Goal: Information Seeking & Learning: Understand process/instructions

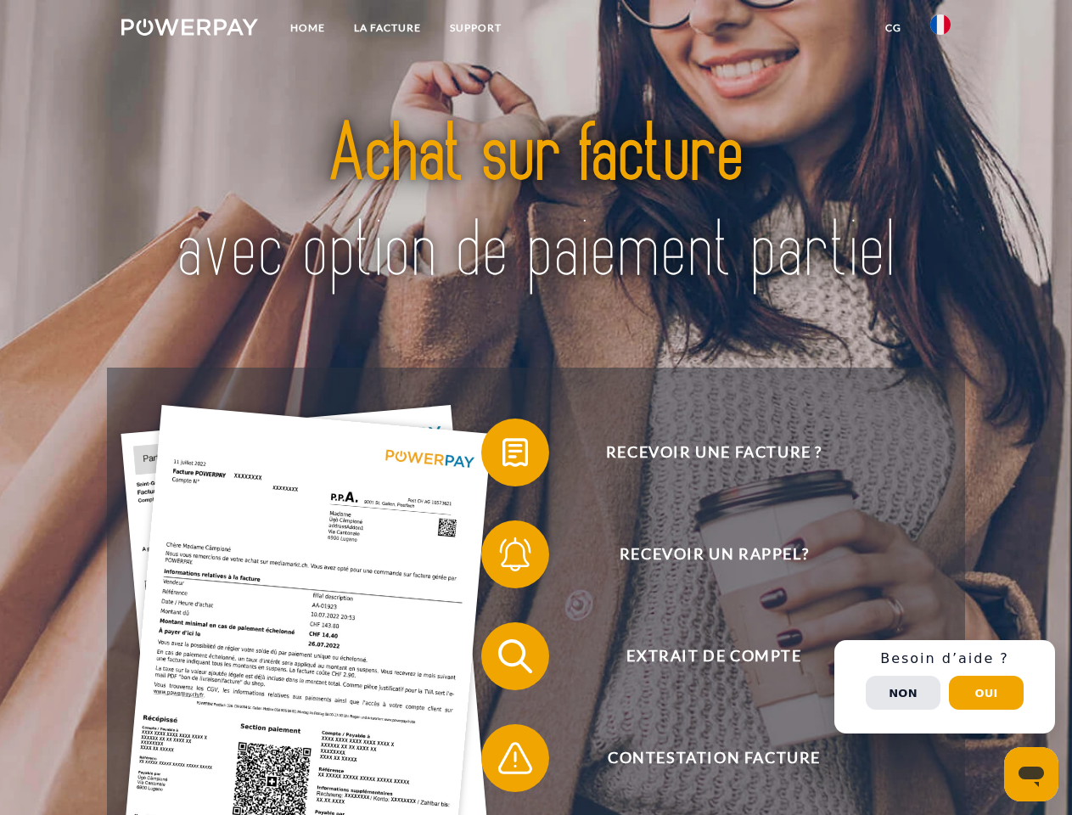
click at [189, 30] on img at bounding box center [189, 27] width 137 height 17
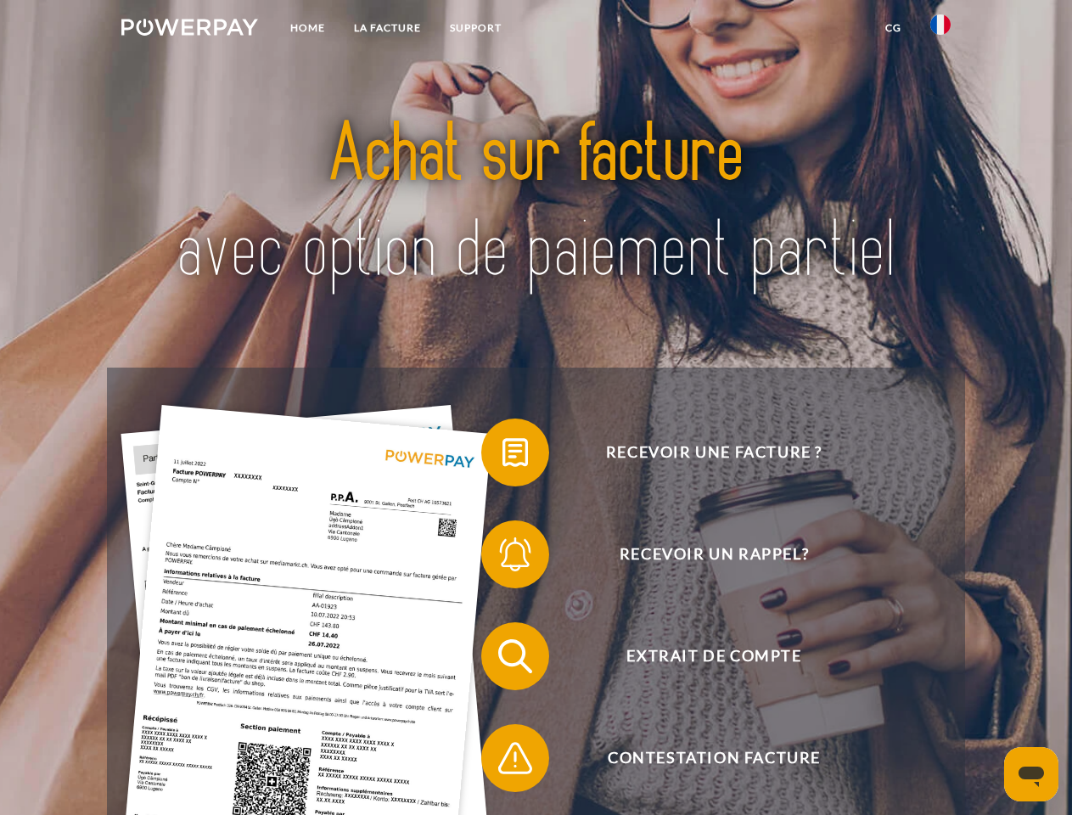
click at [940, 30] on img at bounding box center [940, 24] width 20 height 20
click at [893, 28] on link "CG" at bounding box center [893, 28] width 45 height 31
click at [503, 456] on span at bounding box center [489, 452] width 85 height 85
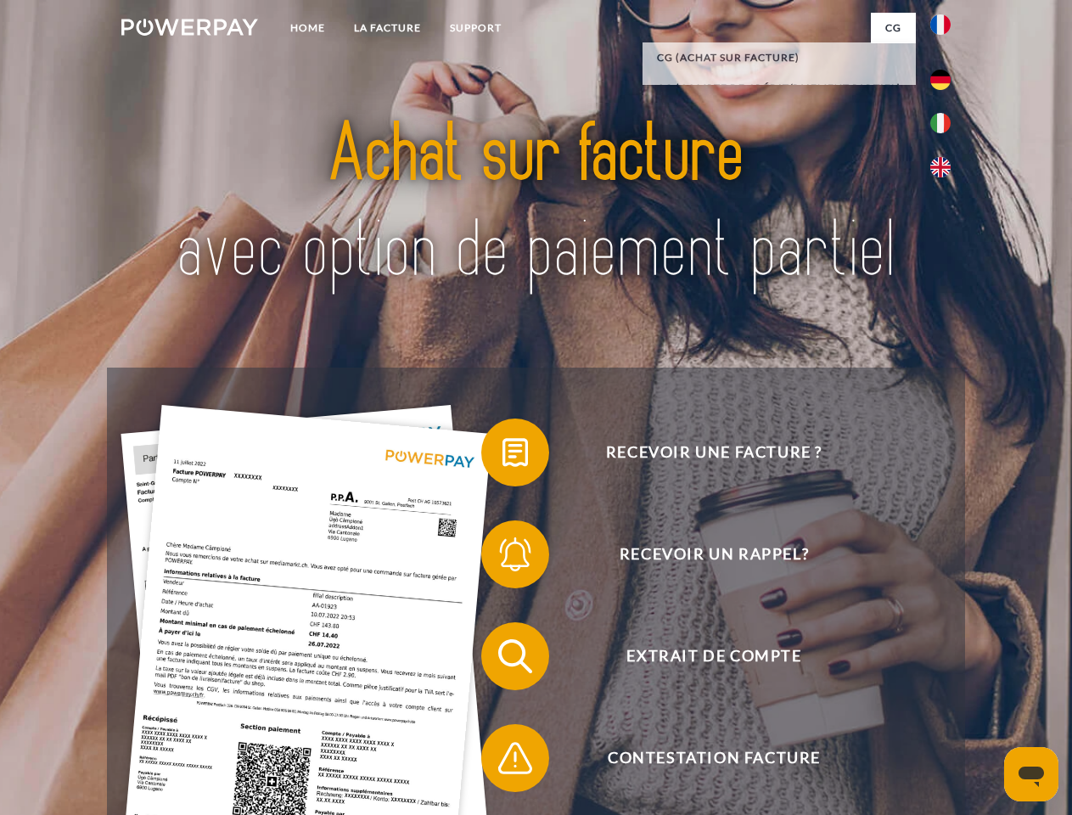
click at [503, 558] on span at bounding box center [489, 554] width 85 height 85
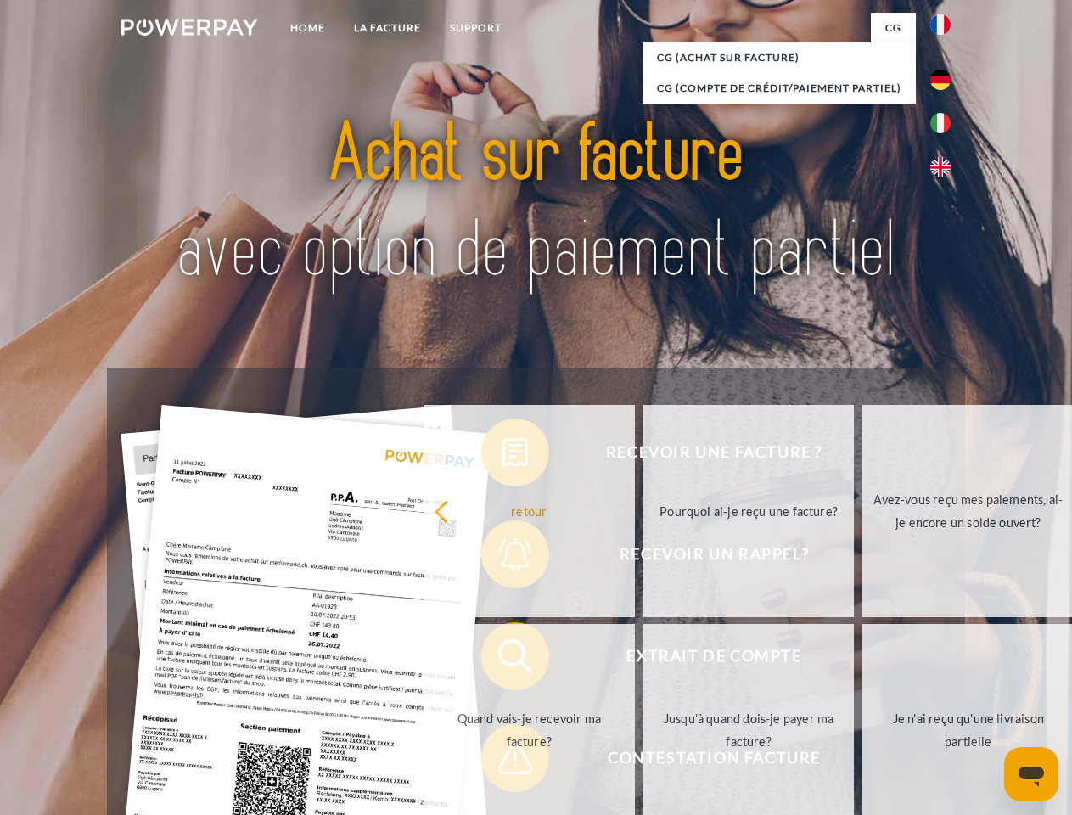
click at [643, 660] on link "Jusqu'à quand dois-je payer ma facture?" at bounding box center [748, 730] width 211 height 212
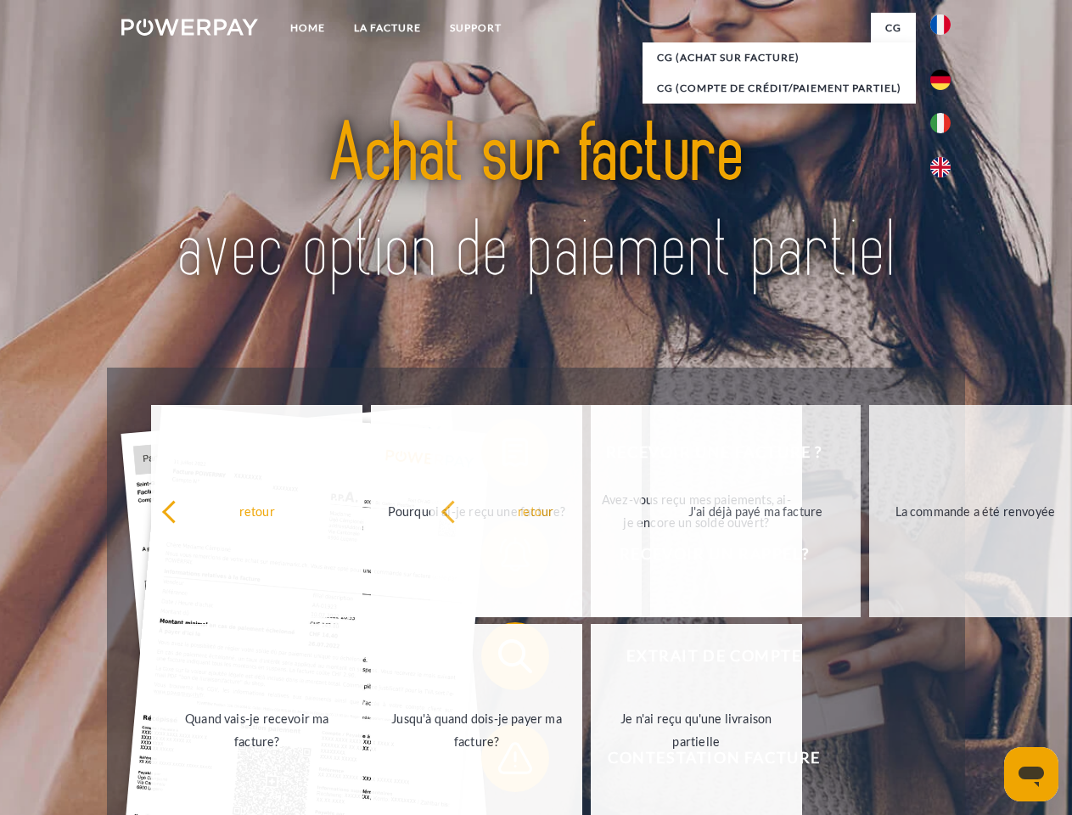
click at [503, 761] on span at bounding box center [489, 758] width 85 height 85
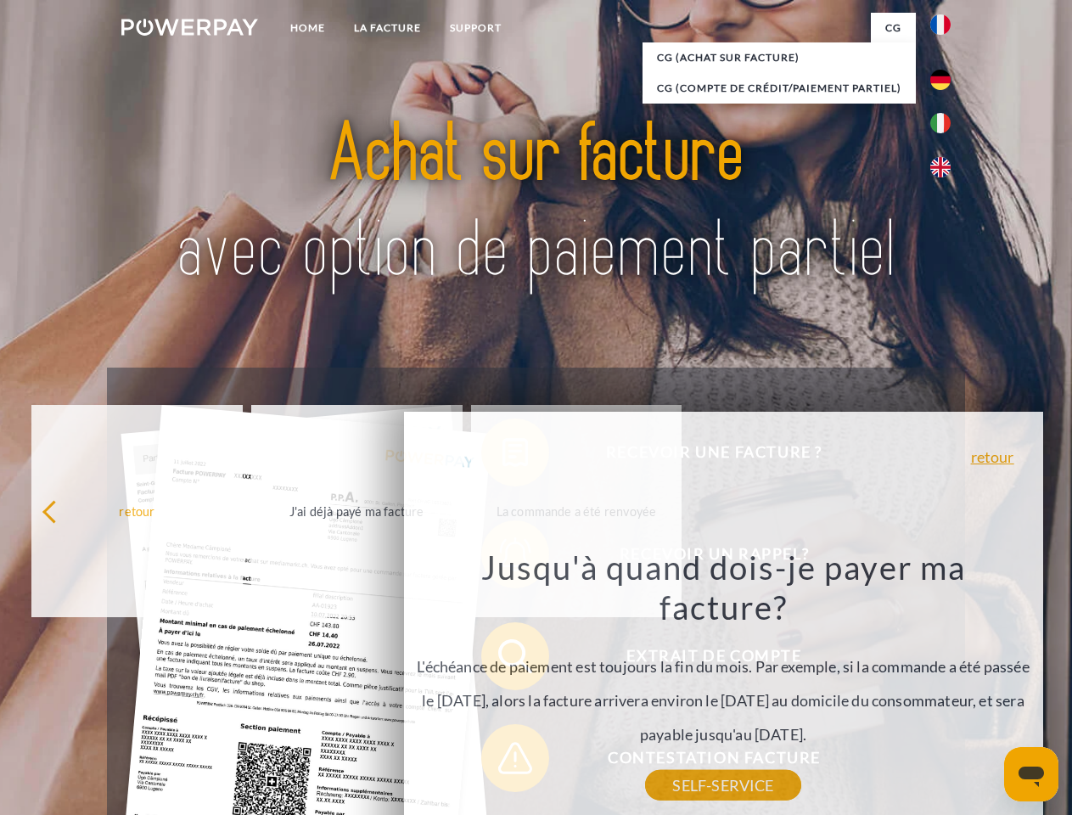
click at [945, 687] on div "Recevoir une facture ? Recevoir un rappel? Extrait de compte retour" at bounding box center [535, 707] width 857 height 679
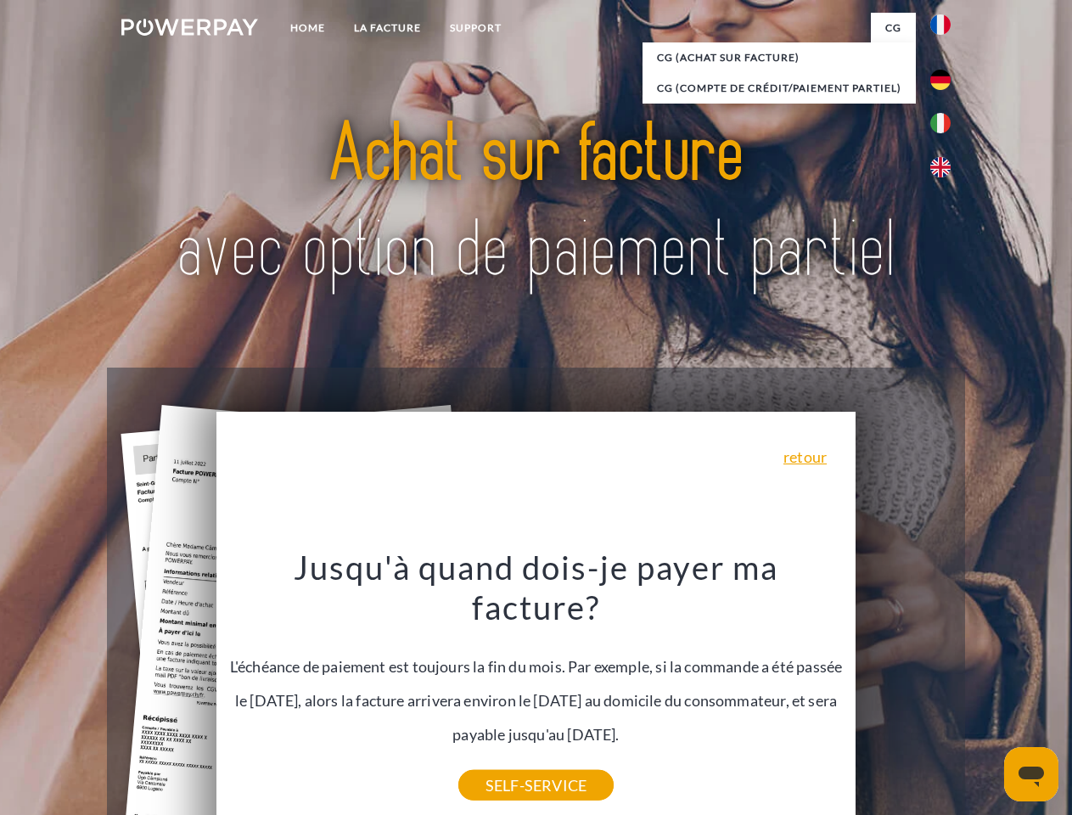
click at [903, 690] on span "Extrait de compte" at bounding box center [714, 656] width 416 height 68
click at [986, 693] on header "Home LA FACTURE Support" at bounding box center [536, 586] width 1072 height 1172
